Goal: Information Seeking & Learning: Learn about a topic

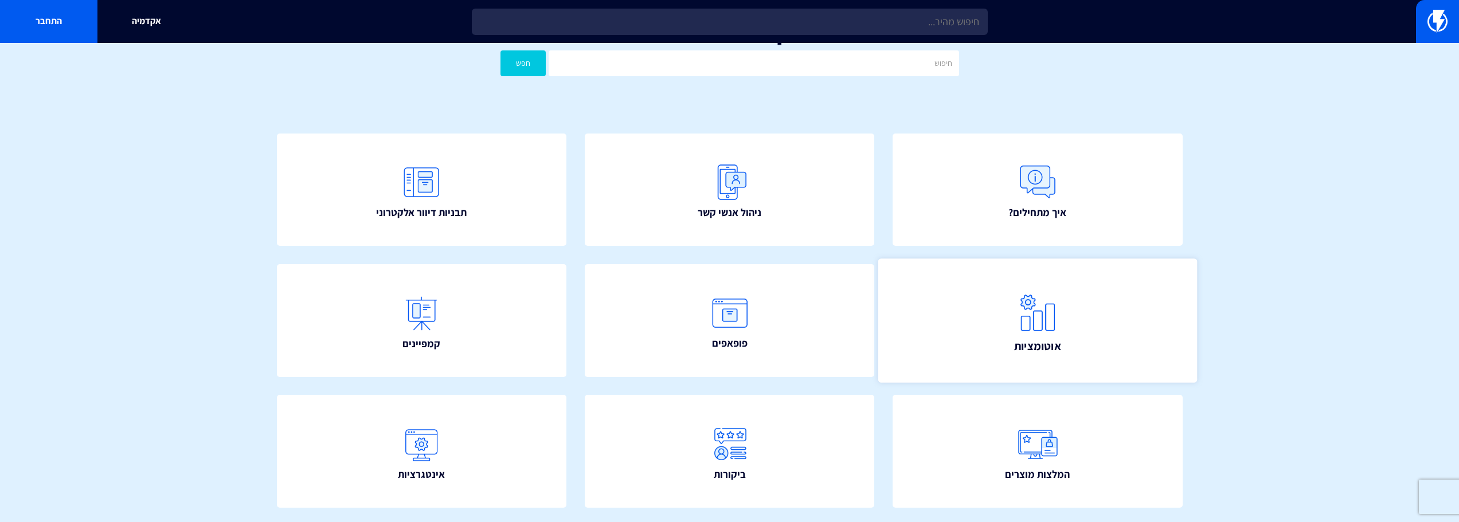
scroll to position [57, 0]
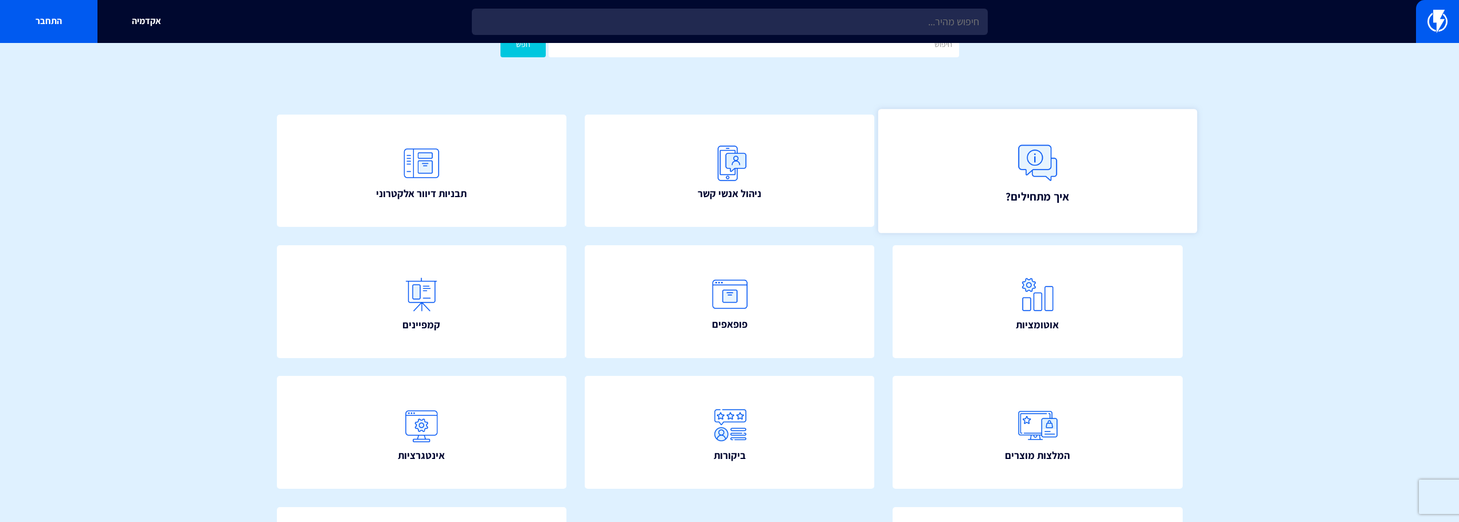
click at [970, 209] on link "איך מתחילים?" at bounding box center [1037, 171] width 319 height 124
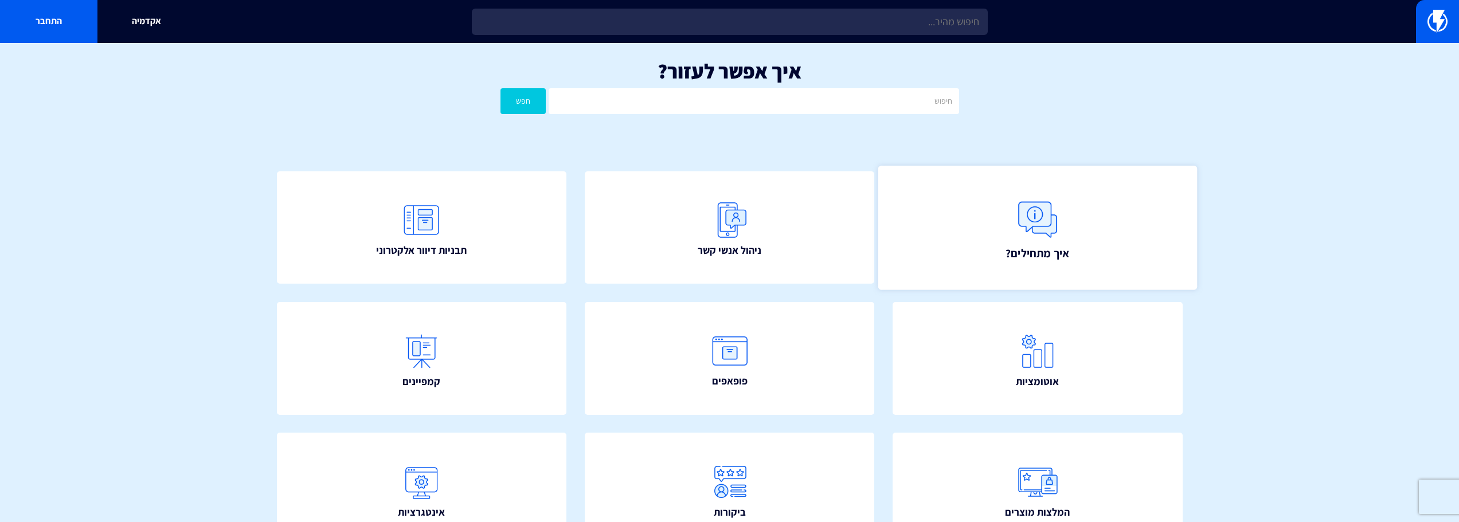
scroll to position [0, 0]
click at [992, 218] on link "איך מתחילים?" at bounding box center [1037, 228] width 319 height 124
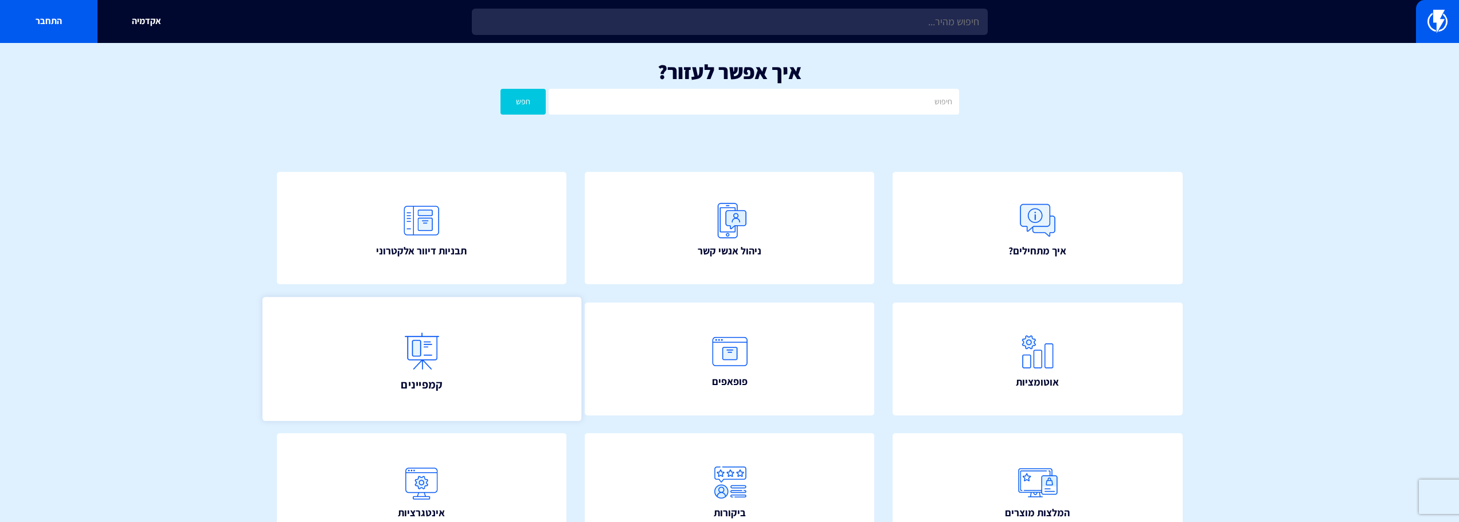
click at [454, 361] on link "קמפיינים" at bounding box center [421, 359] width 319 height 124
click at [67, 12] on link "התחבר" at bounding box center [48, 21] width 97 height 43
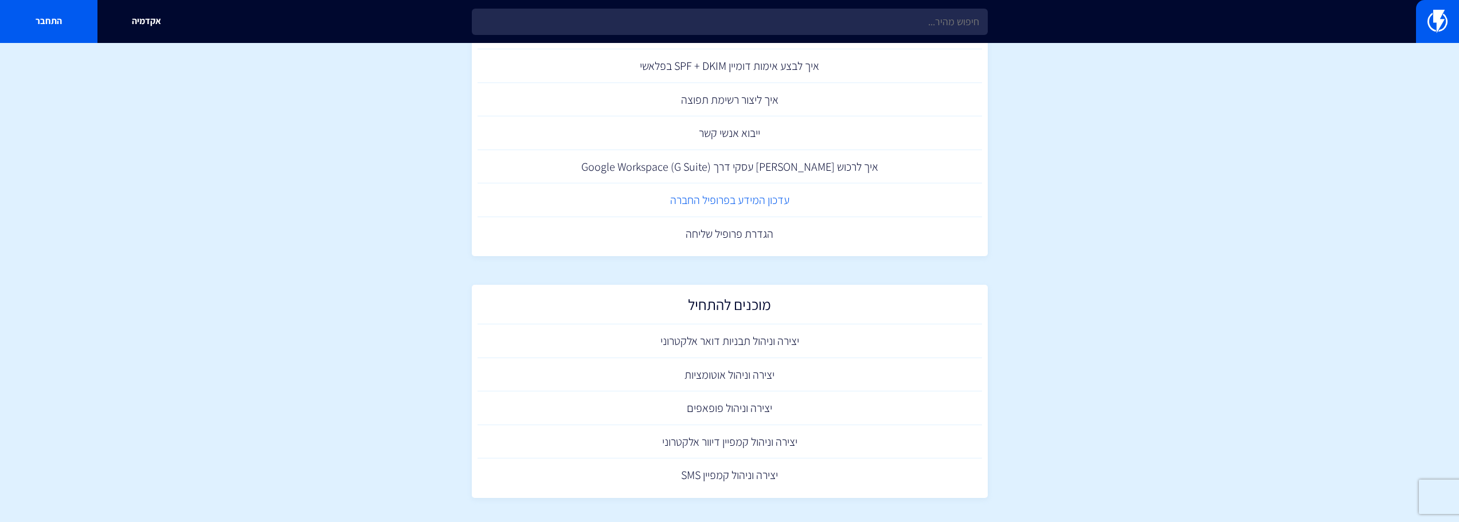
scroll to position [578, 0]
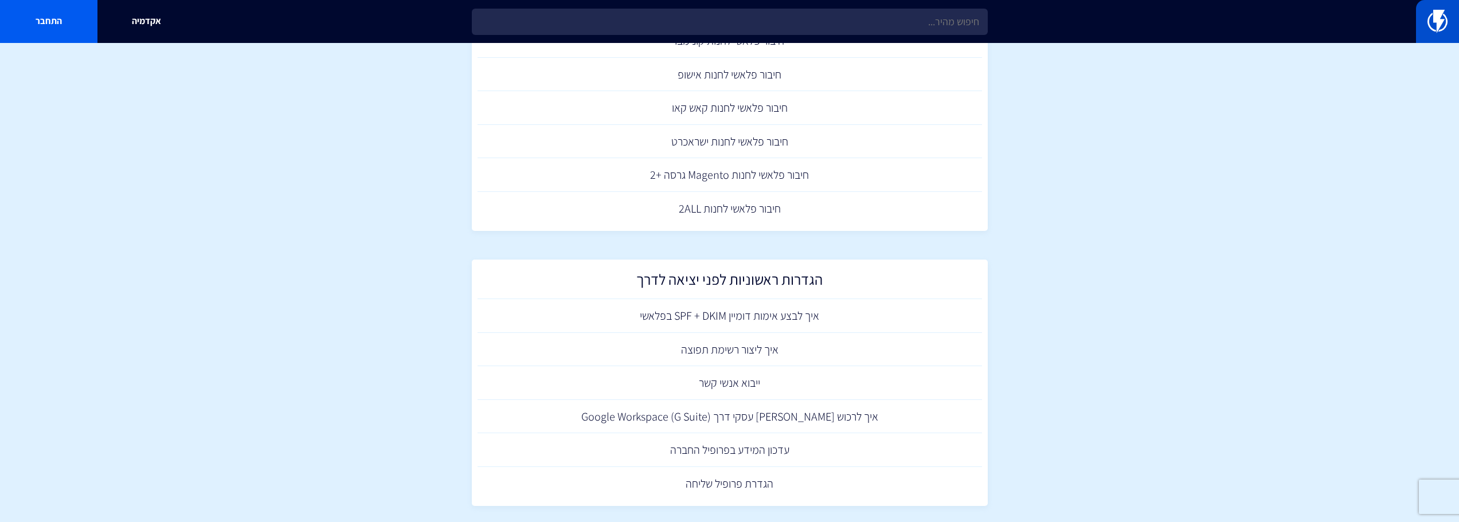
scroll to position [234, 0]
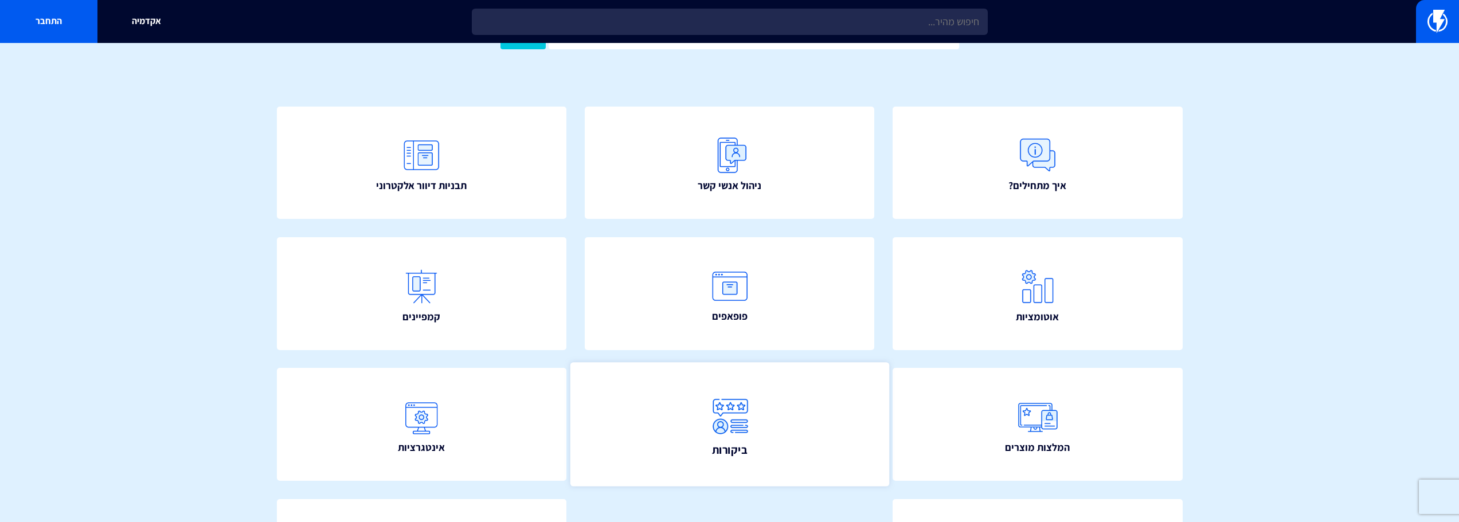
scroll to position [36, 0]
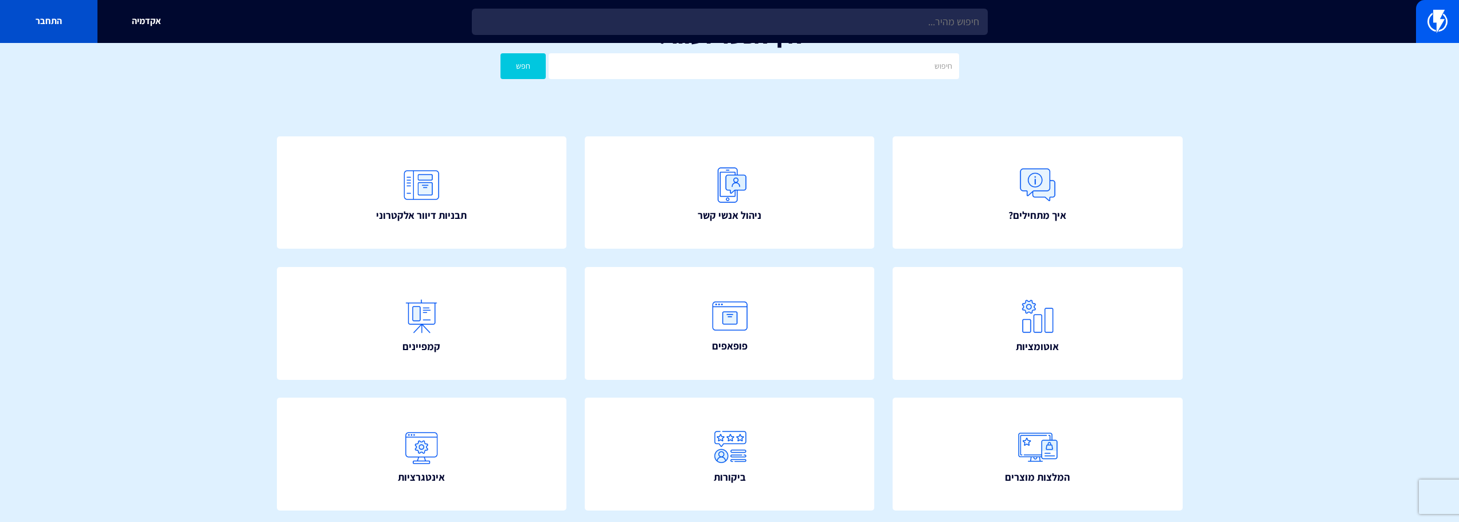
click at [64, 36] on link "התחבר" at bounding box center [48, 21] width 97 height 43
